Goal: Task Accomplishment & Management: Use online tool/utility

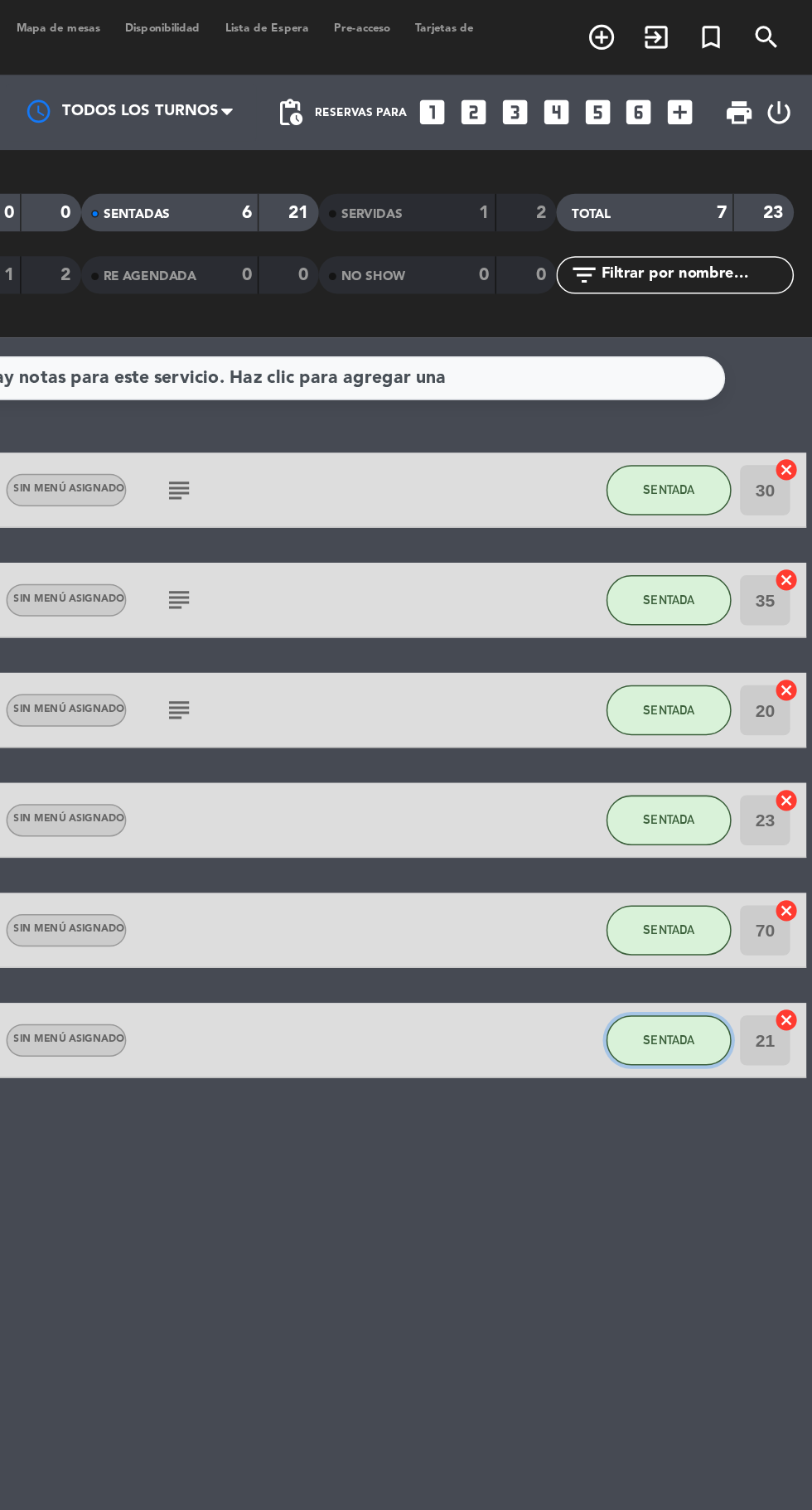
click at [718, 689] on span "SENTADA" at bounding box center [717, 689] width 34 height 9
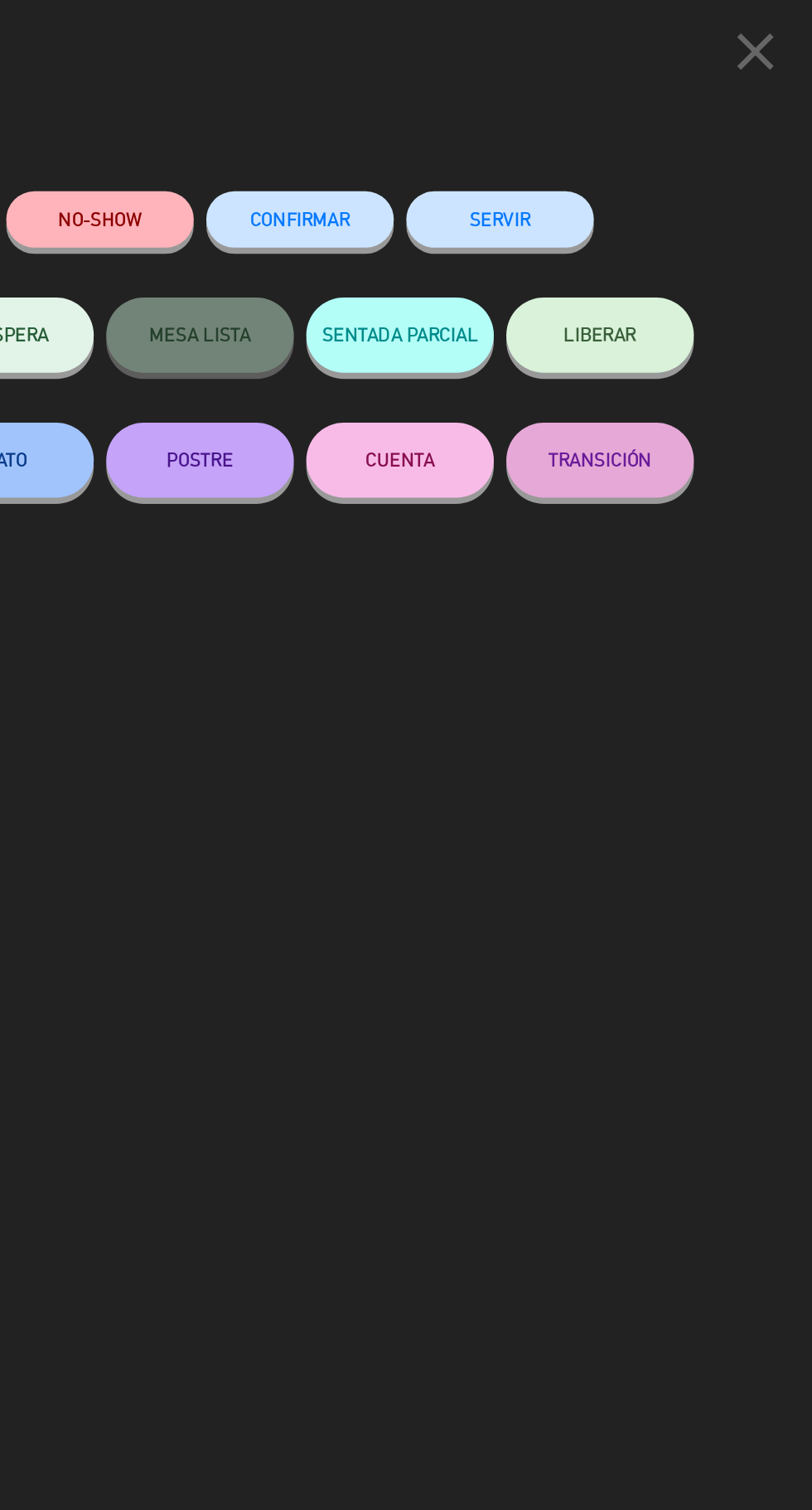
click at [603, 151] on button "SERVIR" at bounding box center [605, 145] width 125 height 37
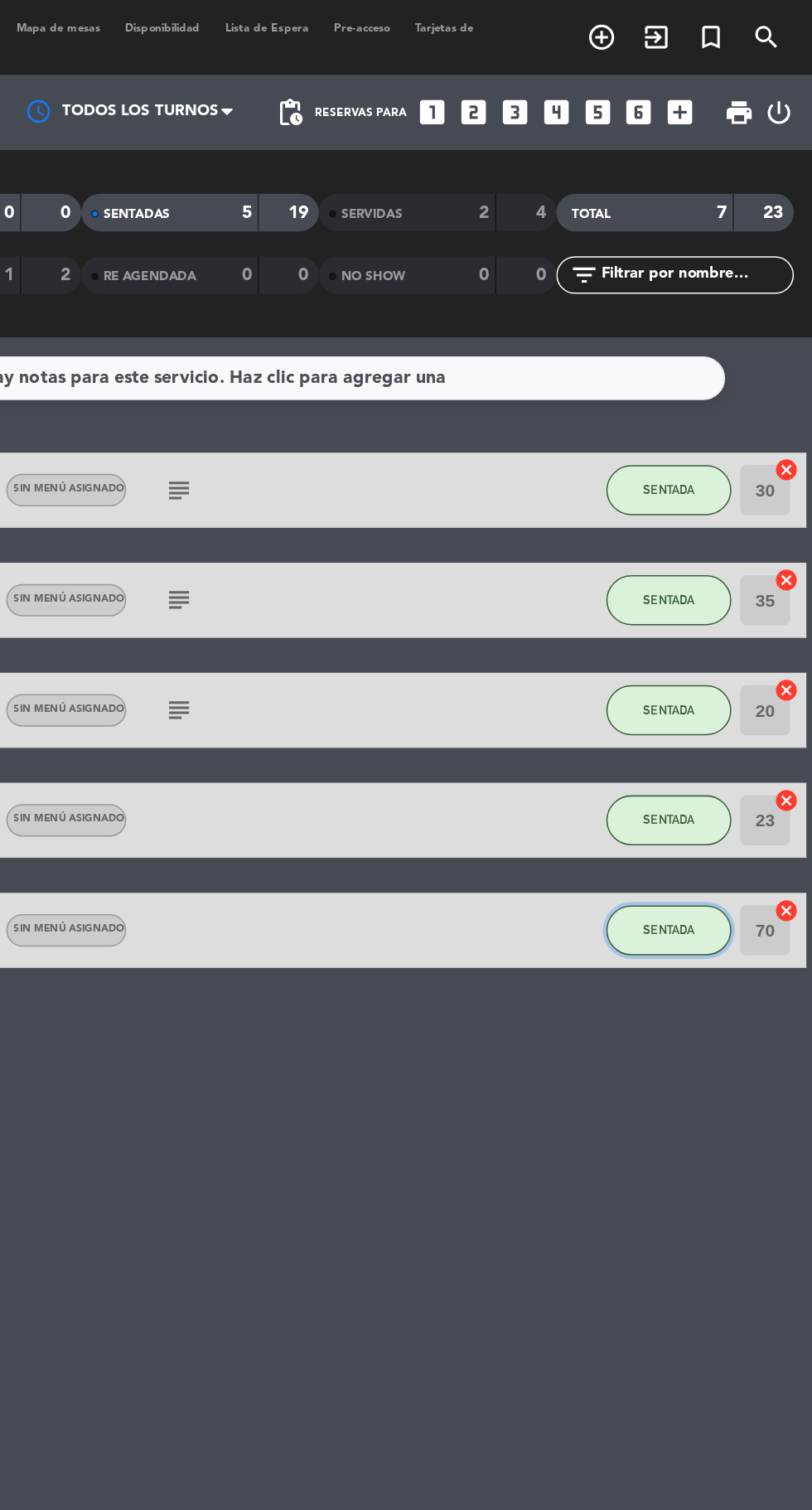
click at [710, 614] on span "SENTADA" at bounding box center [717, 615] width 34 height 9
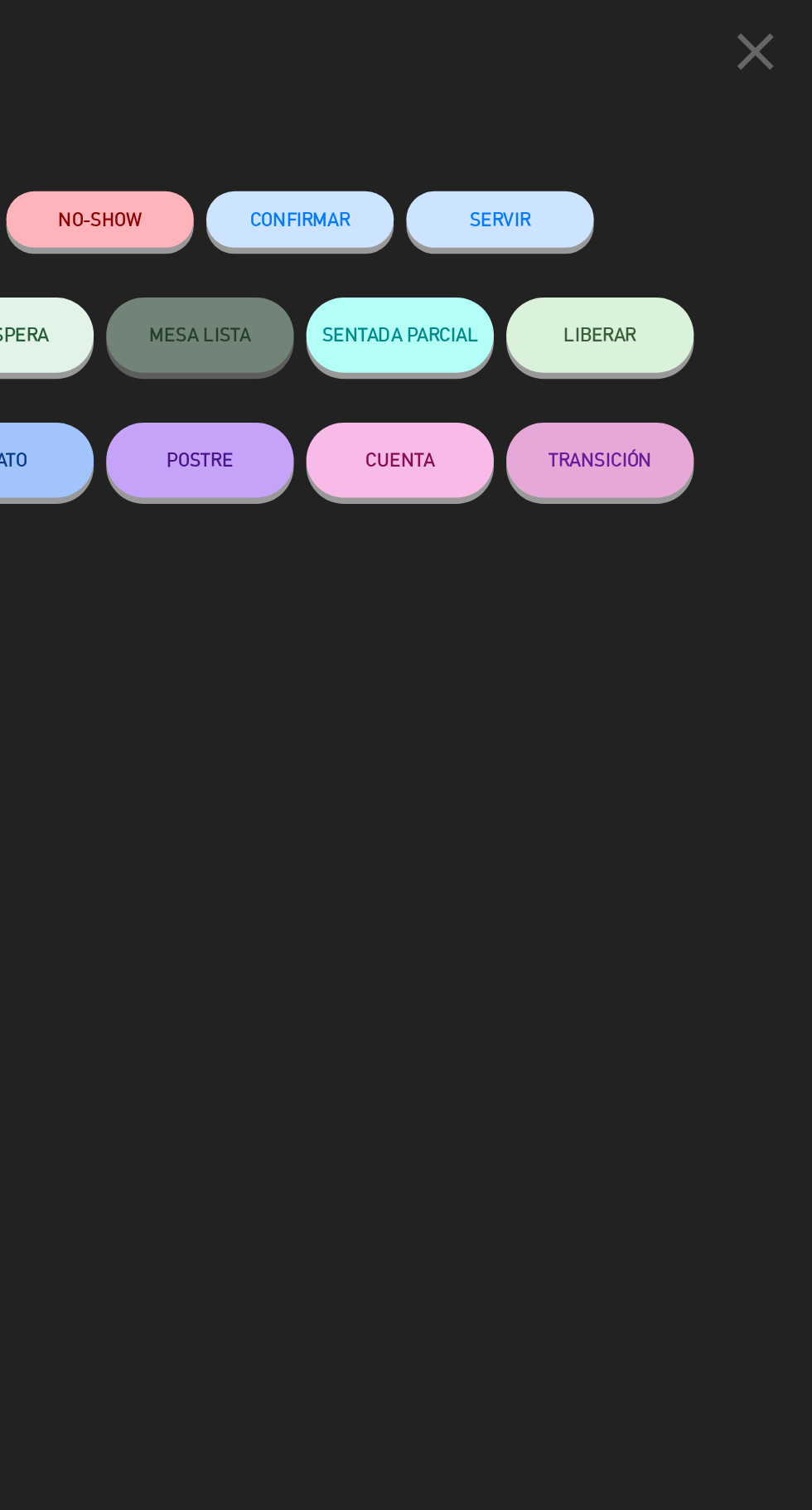
click at [604, 149] on button "SERVIR" at bounding box center [605, 145] width 125 height 37
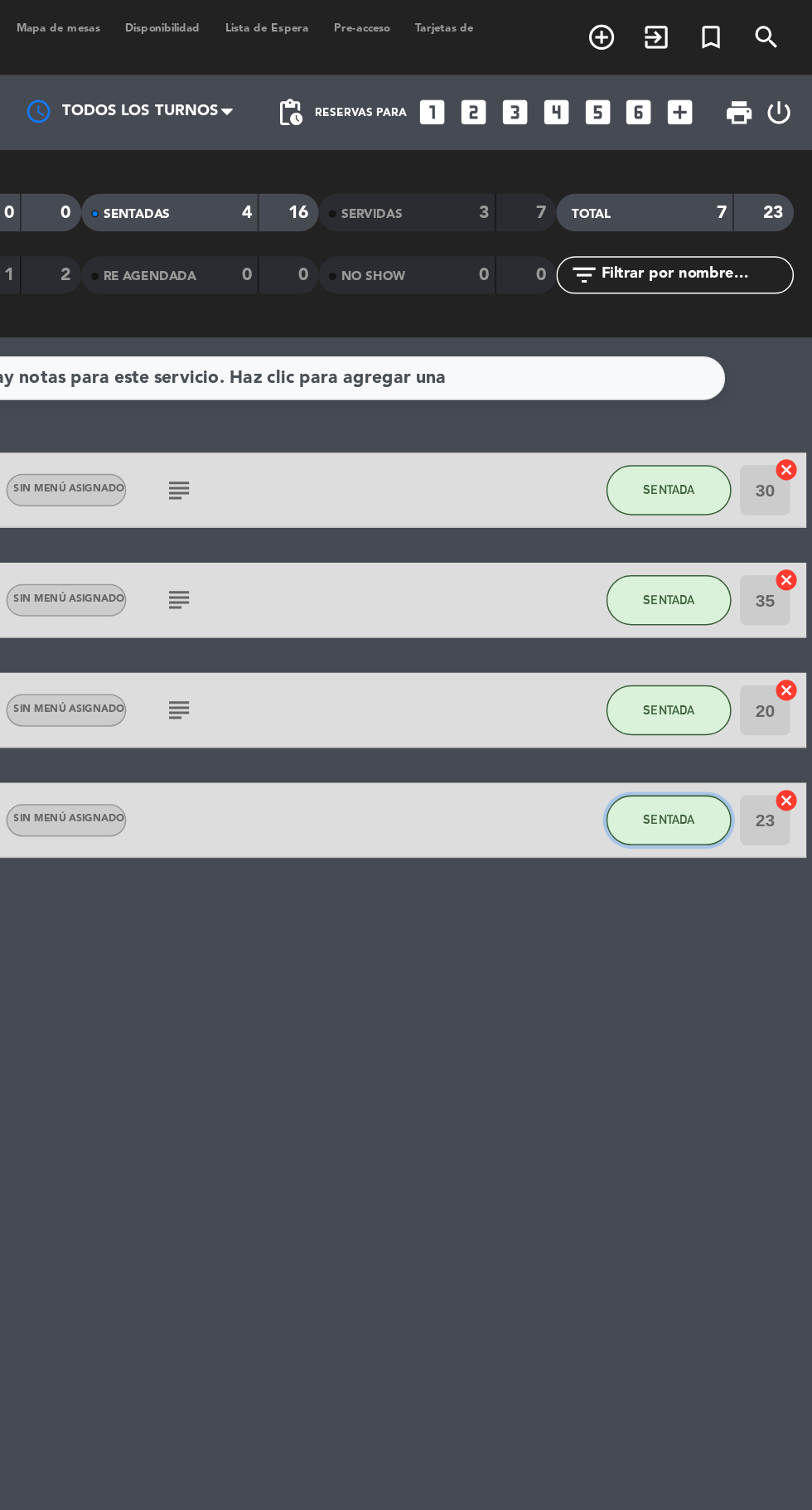
click at [730, 550] on button "SENTADA" at bounding box center [717, 544] width 83 height 33
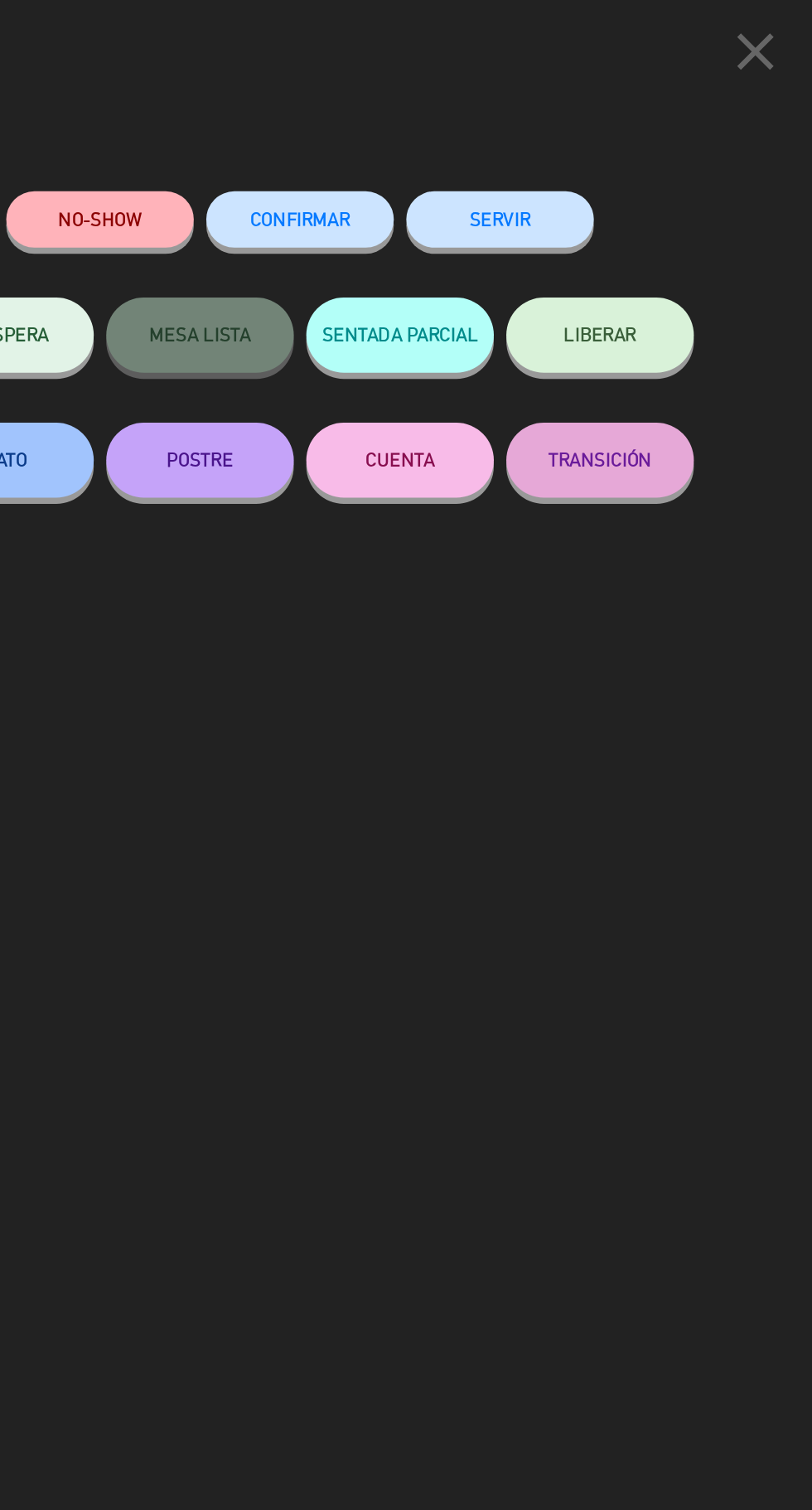
click at [599, 139] on button "SERVIR" at bounding box center [605, 145] width 125 height 37
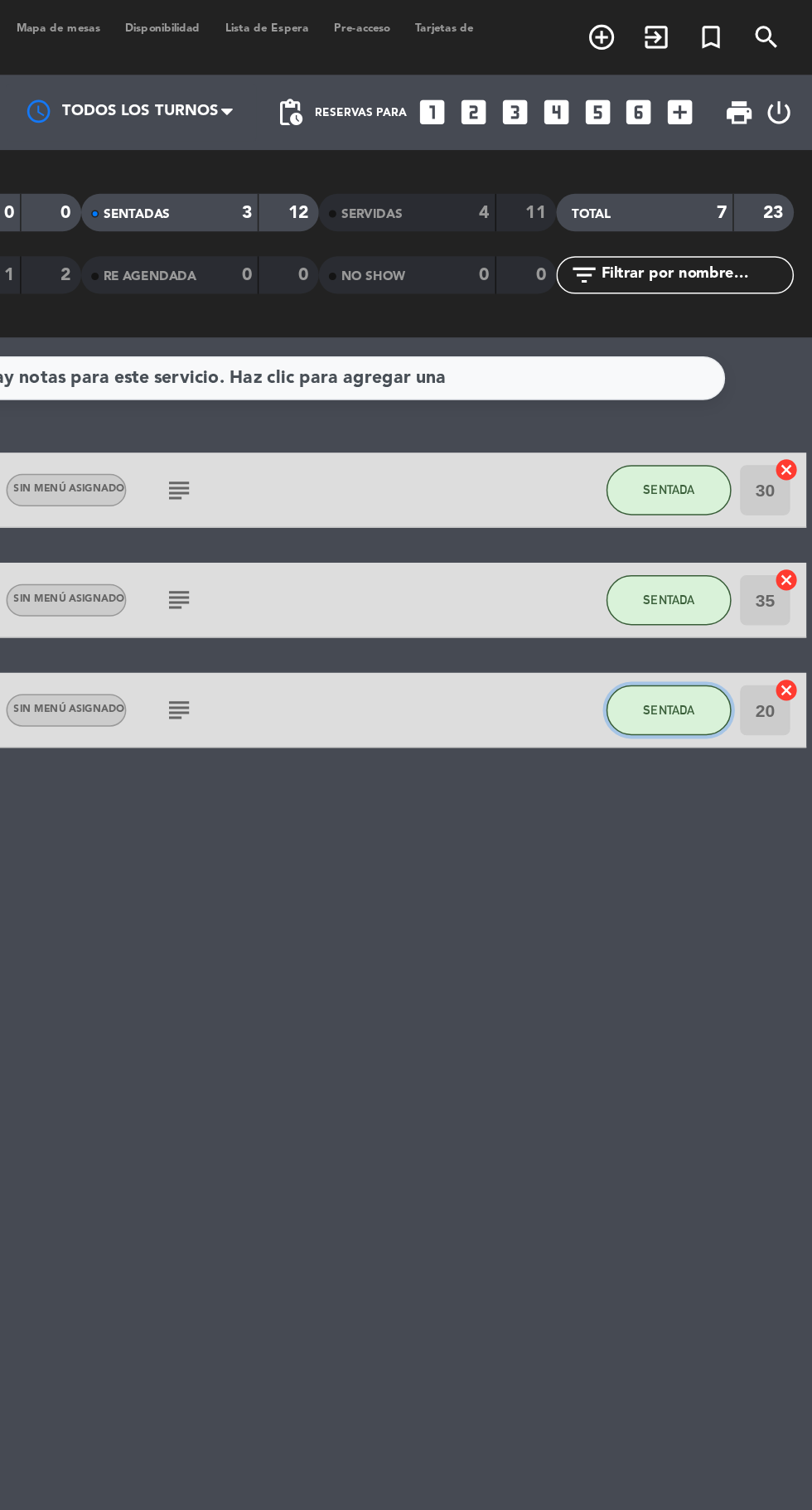
click at [712, 471] on span "SENTADA" at bounding box center [717, 470] width 34 height 9
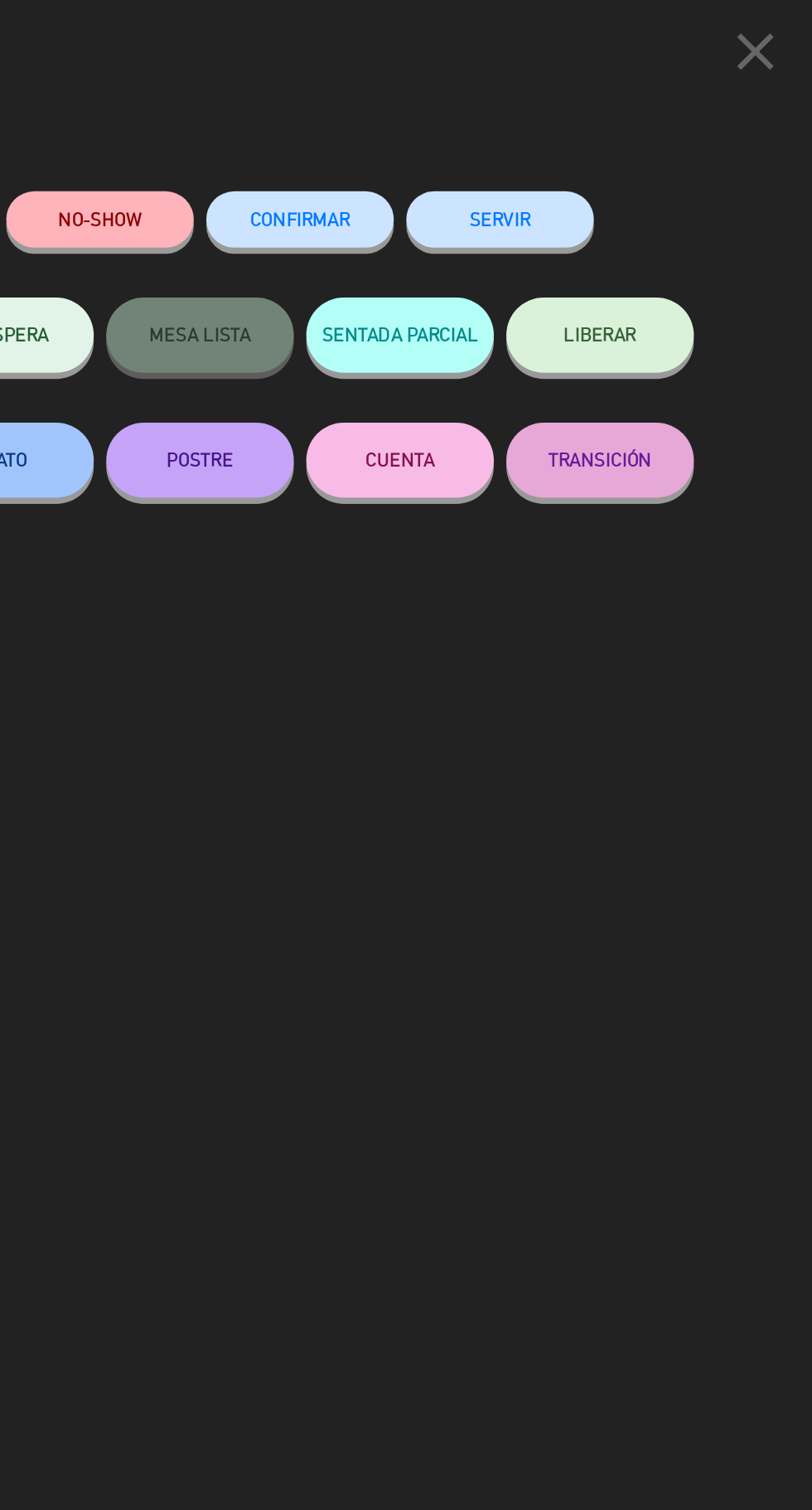
click at [591, 152] on button "SERVIR" at bounding box center [605, 145] width 125 height 37
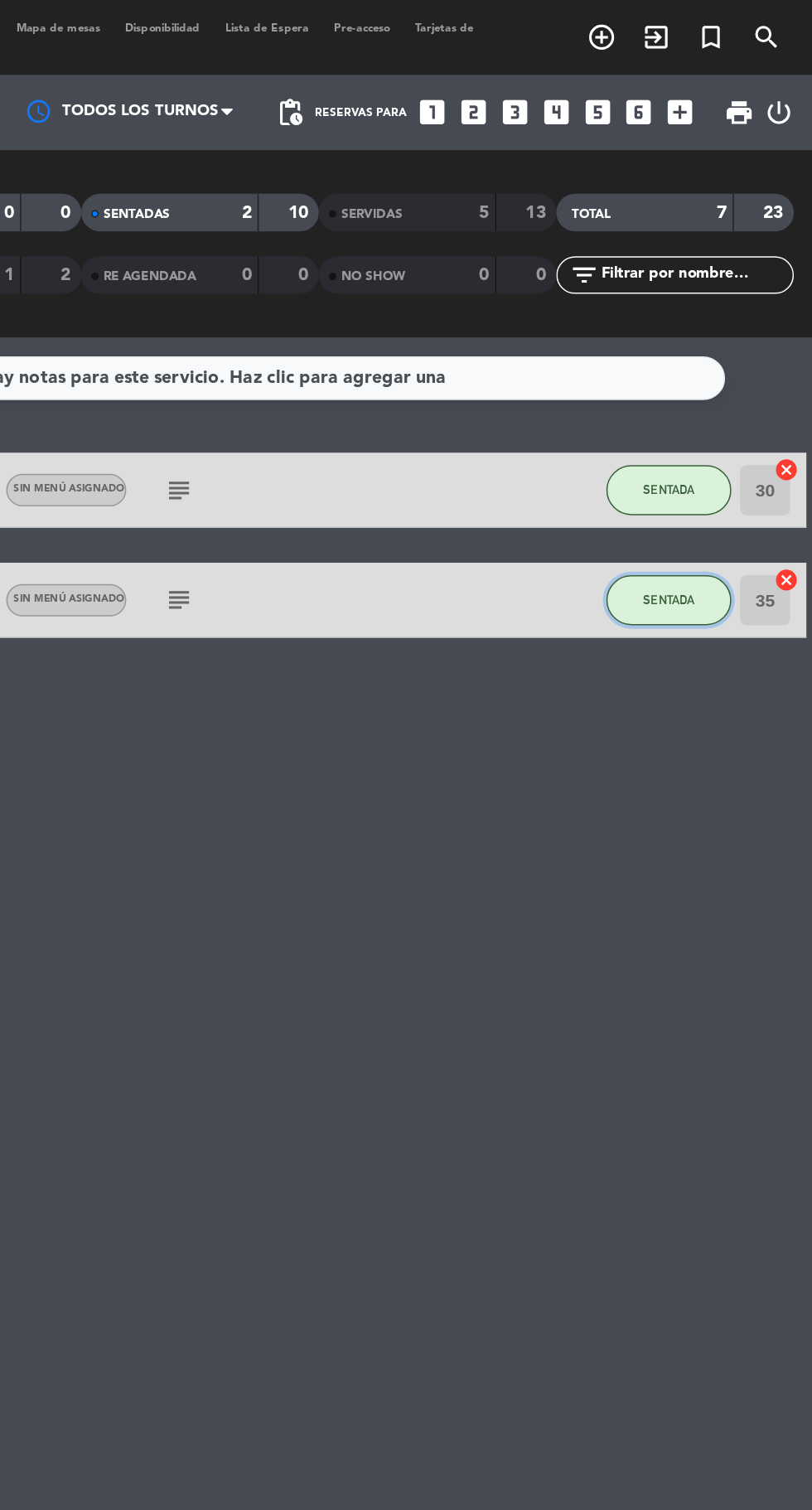
click at [712, 397] on span "SENTADA" at bounding box center [717, 397] width 34 height 9
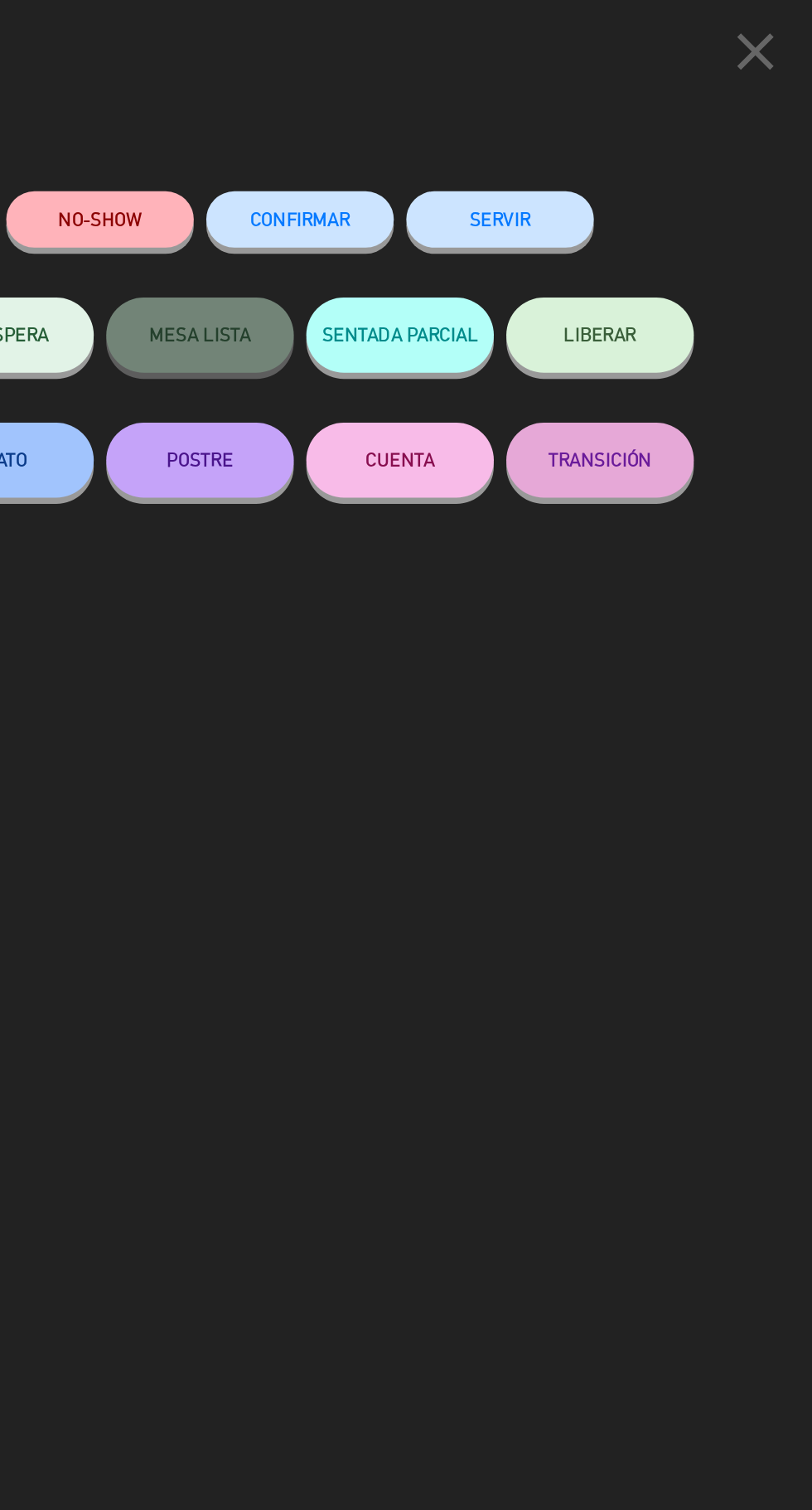
click at [587, 146] on button "SERVIR" at bounding box center [605, 145] width 125 height 37
